Goal: Information Seeking & Learning: Learn about a topic

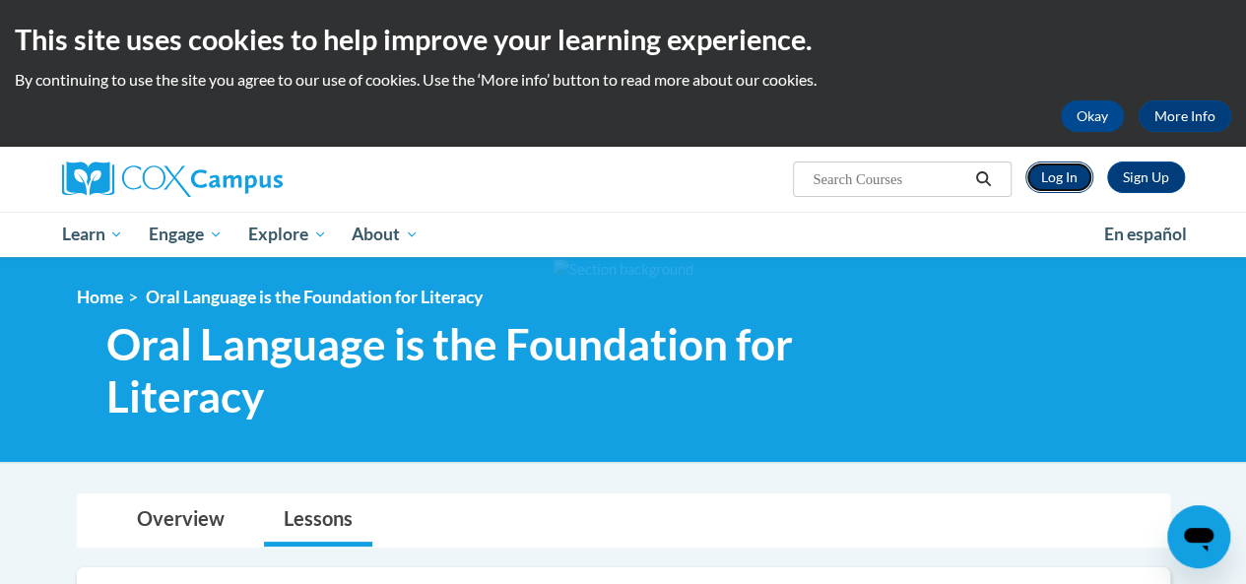
click at [1053, 174] on link "Log In" at bounding box center [1059, 178] width 68 height 32
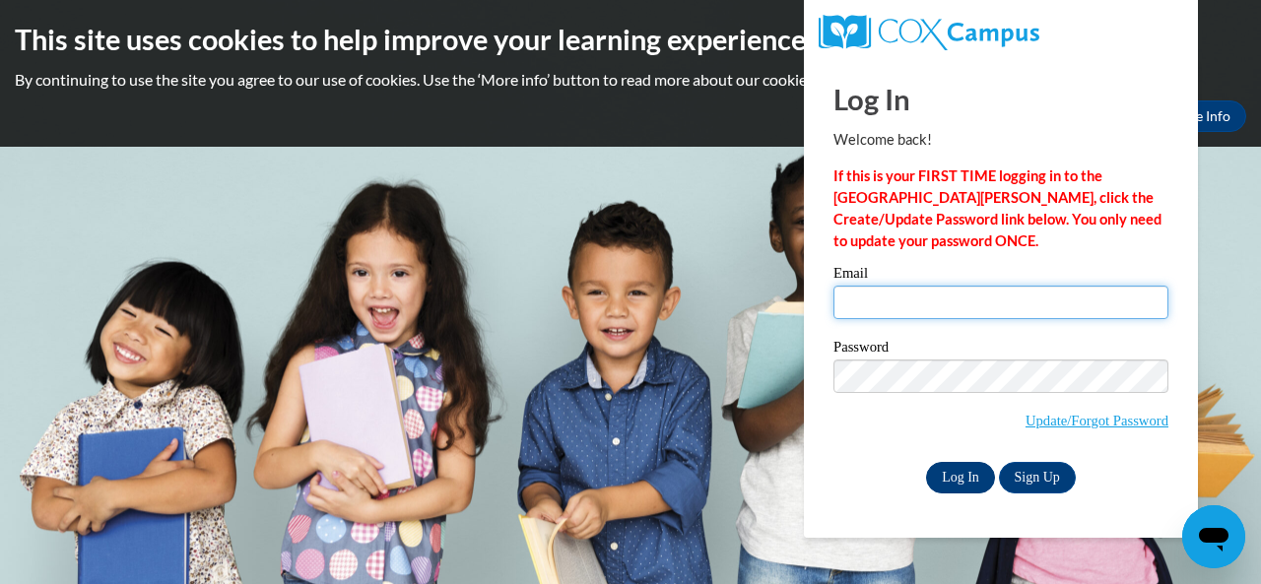
type input "E029471@muscogee.k12.ga.us"
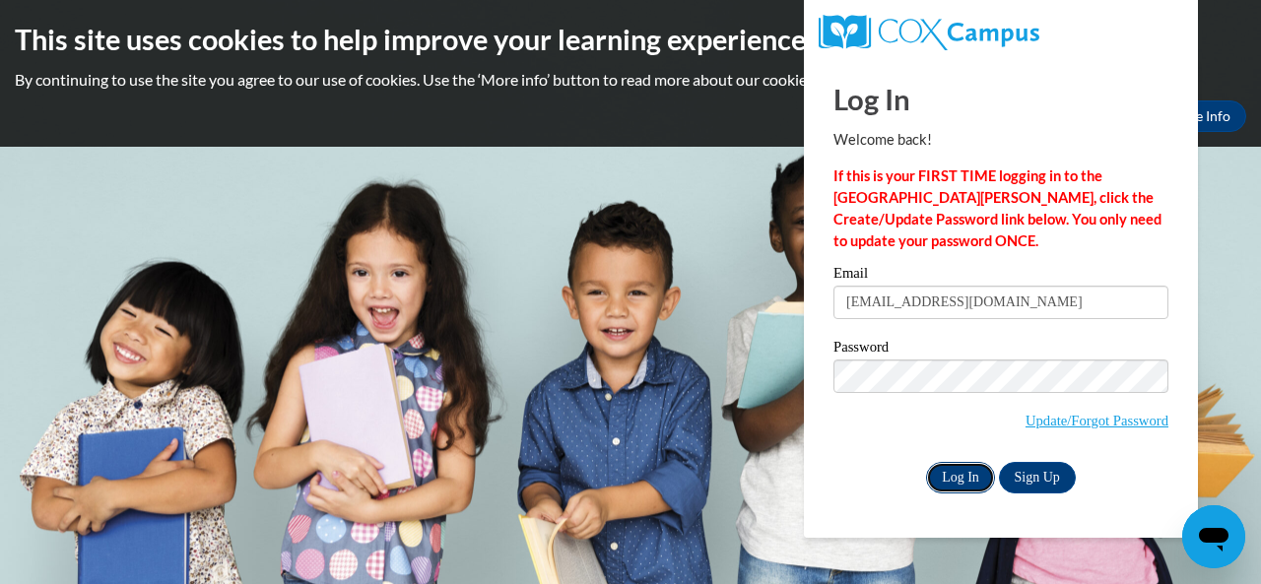
click at [968, 484] on input "Log In" at bounding box center [960, 478] width 69 height 32
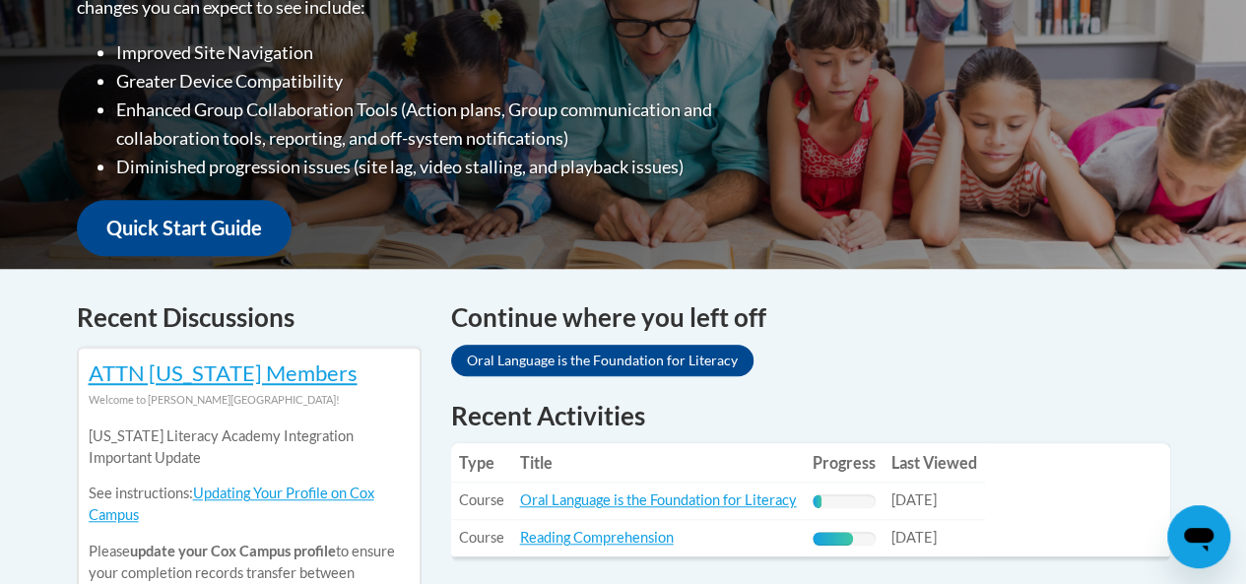
scroll to position [788, 0]
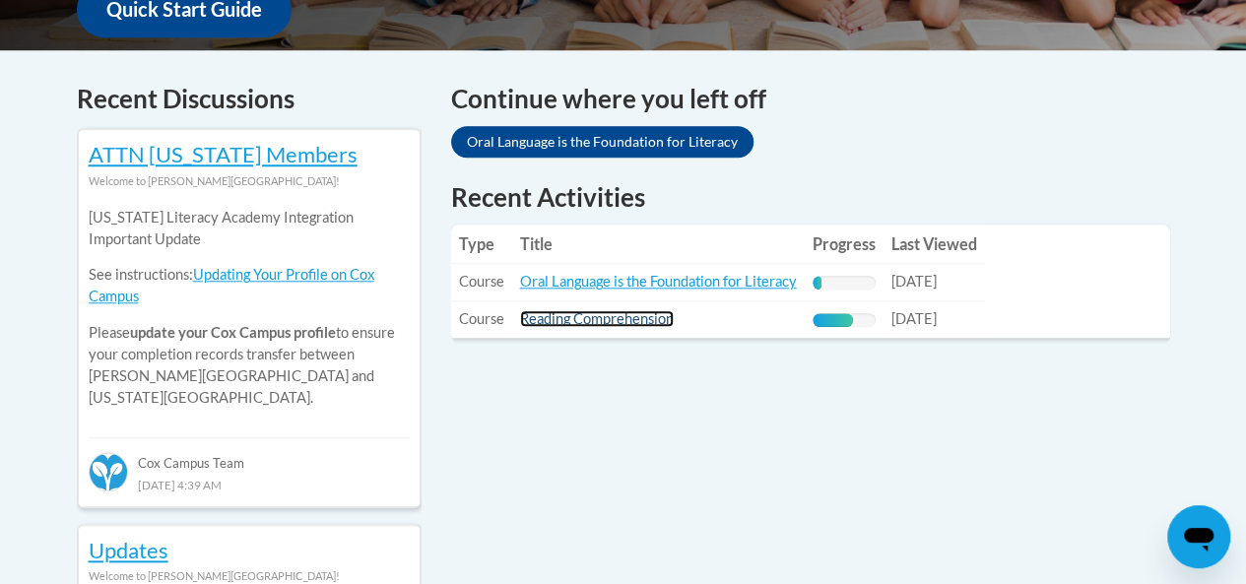
click at [649, 320] on link "Reading Comprehension" at bounding box center [597, 318] width 154 height 17
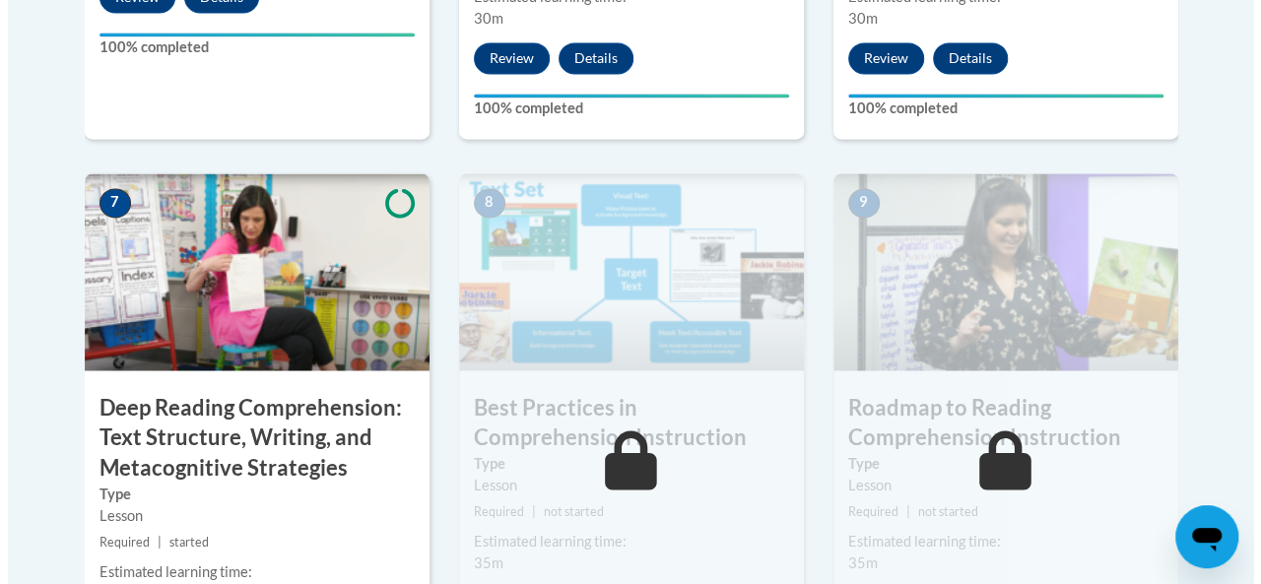
scroll to position [1773, 0]
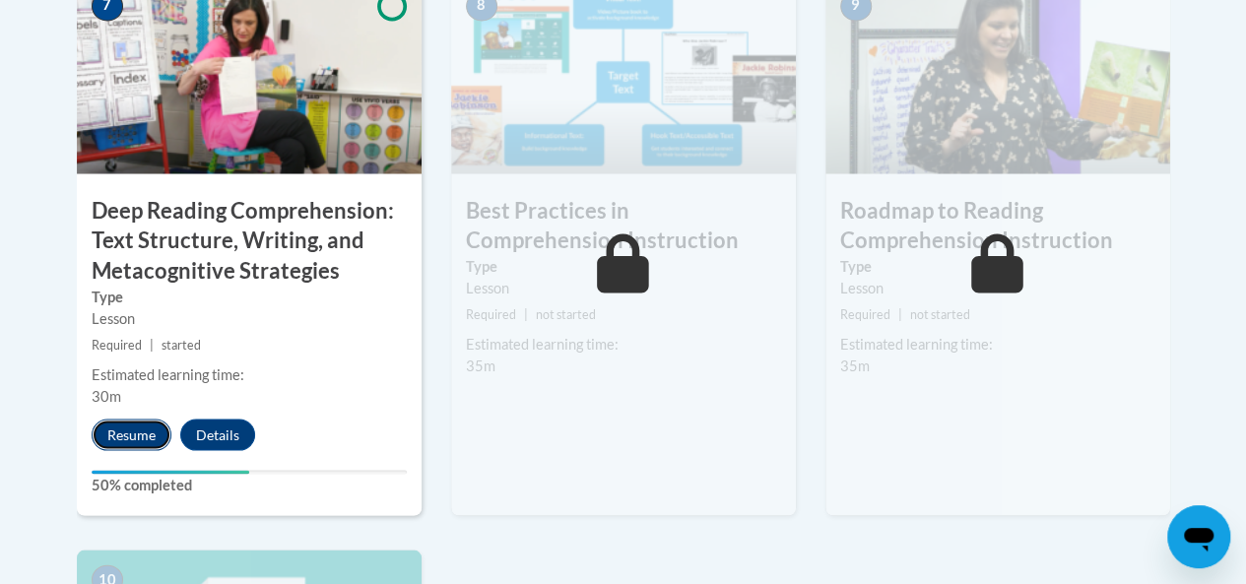
click at [140, 438] on button "Resume" at bounding box center [132, 435] width 80 height 32
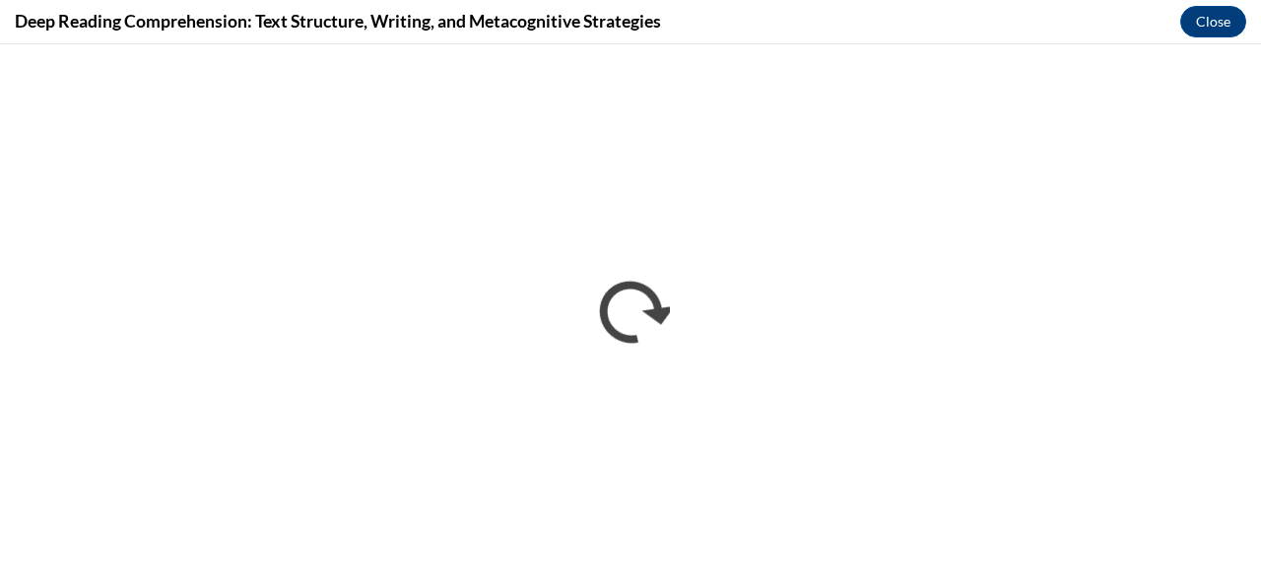
scroll to position [0, 0]
